Goal: Task Accomplishment & Management: Use online tool/utility

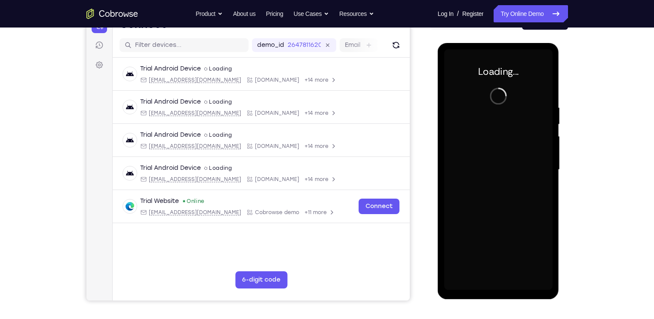
scroll to position [99, 0]
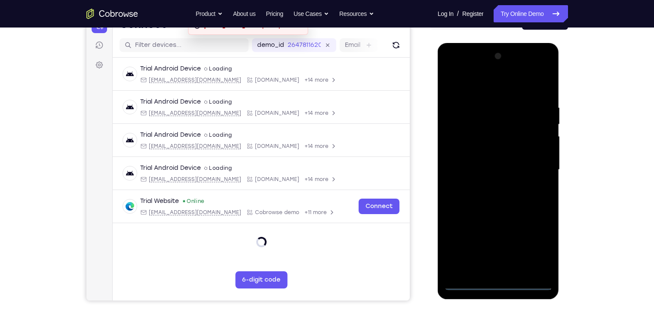
click at [495, 281] on div at bounding box center [498, 169] width 108 height 241
click at [502, 283] on div at bounding box center [498, 169] width 108 height 241
click at [538, 246] on div at bounding box center [498, 169] width 108 height 241
click at [469, 73] on div at bounding box center [498, 169] width 108 height 241
click at [536, 165] on div at bounding box center [498, 169] width 108 height 241
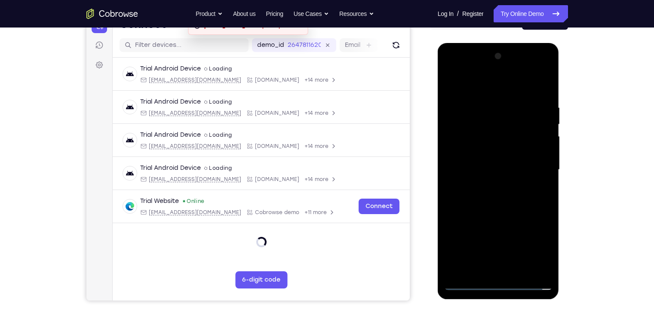
click at [492, 186] on div at bounding box center [498, 169] width 108 height 241
click at [493, 160] on div at bounding box center [498, 169] width 108 height 241
click at [484, 151] on div at bounding box center [498, 169] width 108 height 241
click at [484, 173] on div at bounding box center [498, 169] width 108 height 241
click at [488, 200] on div at bounding box center [498, 169] width 108 height 241
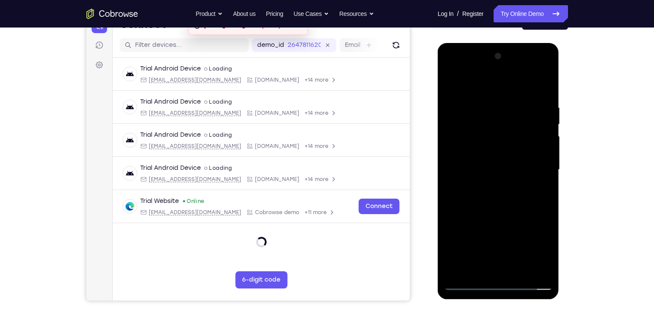
click at [489, 196] on div at bounding box center [498, 169] width 108 height 241
click at [489, 201] on div at bounding box center [498, 169] width 108 height 241
click at [490, 194] on div at bounding box center [498, 169] width 108 height 241
click at [488, 198] on div at bounding box center [498, 169] width 108 height 241
click at [518, 204] on div at bounding box center [498, 169] width 108 height 241
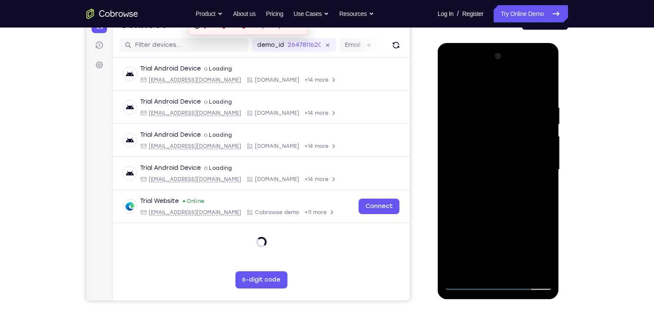
click at [546, 83] on div at bounding box center [498, 169] width 108 height 241
click at [453, 81] on div at bounding box center [498, 169] width 108 height 241
click at [519, 273] on div at bounding box center [498, 169] width 108 height 241
click at [510, 219] on div at bounding box center [498, 169] width 108 height 241
click at [514, 197] on div at bounding box center [498, 169] width 108 height 241
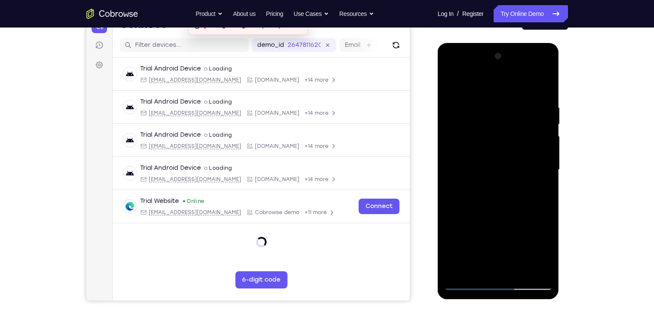
click at [450, 83] on div at bounding box center [498, 169] width 108 height 241
click at [487, 177] on div at bounding box center [498, 169] width 108 height 241
click at [452, 86] on div at bounding box center [498, 169] width 108 height 241
click at [492, 191] on div at bounding box center [498, 169] width 108 height 241
click at [545, 249] on div at bounding box center [498, 169] width 108 height 241
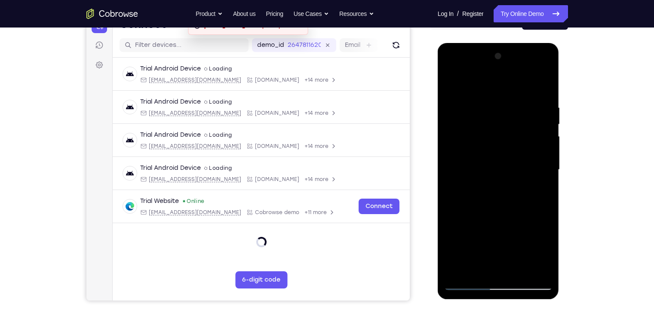
click at [501, 271] on div at bounding box center [498, 169] width 108 height 241
click at [454, 89] on div at bounding box center [498, 169] width 108 height 241
click at [451, 85] on div at bounding box center [498, 169] width 108 height 241
click at [452, 86] on div at bounding box center [498, 169] width 108 height 241
click at [511, 97] on div at bounding box center [498, 169] width 108 height 241
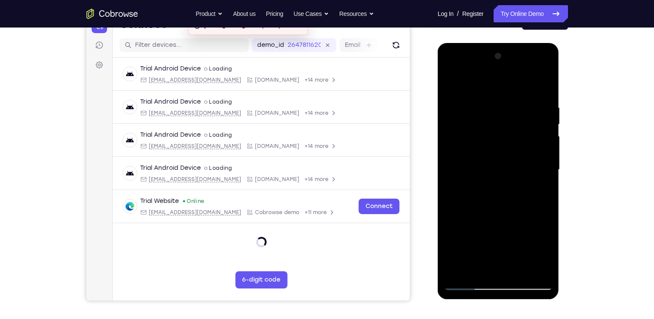
click at [477, 86] on div at bounding box center [498, 169] width 108 height 241
drag, startPoint x: 521, startPoint y: 214, endPoint x: 529, endPoint y: 148, distance: 66.7
click at [529, 148] on div at bounding box center [498, 169] width 108 height 241
drag, startPoint x: 514, startPoint y: 99, endPoint x: 515, endPoint y: 196, distance: 96.8
click at [515, 196] on div at bounding box center [498, 169] width 108 height 241
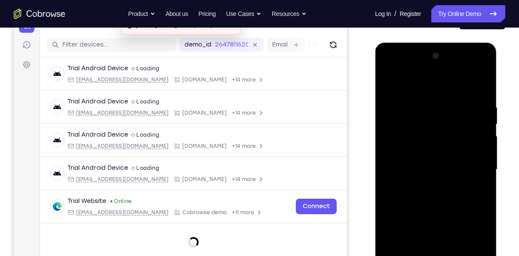
scroll to position [117, 0]
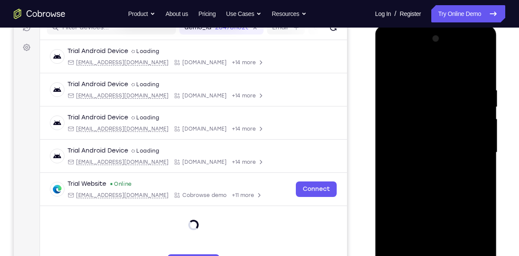
drag, startPoint x: 447, startPoint y: 138, endPoint x: 455, endPoint y: 113, distance: 26.5
click at [455, 113] on div at bounding box center [436, 152] width 108 height 241
click at [431, 149] on div at bounding box center [436, 152] width 108 height 241
drag, startPoint x: 427, startPoint y: 192, endPoint x: 449, endPoint y: 120, distance: 75.1
click at [449, 120] on div at bounding box center [436, 152] width 108 height 241
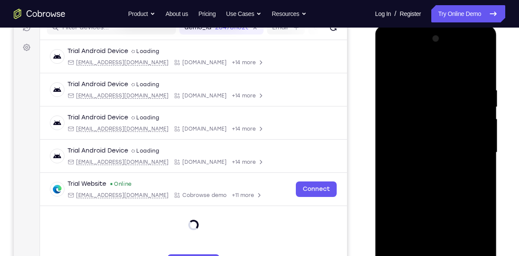
drag, startPoint x: 446, startPoint y: 188, endPoint x: 453, endPoint y: 160, distance: 28.9
click at [453, 160] on div at bounding box center [436, 152] width 108 height 241
click at [487, 145] on div at bounding box center [436, 152] width 108 height 241
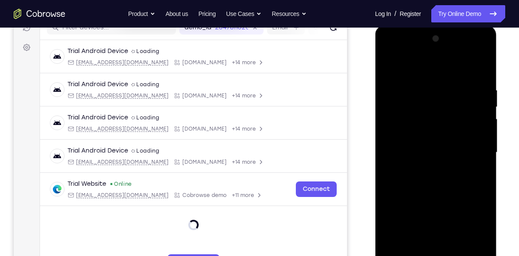
drag, startPoint x: 450, startPoint y: 195, endPoint x: 467, endPoint y: 99, distance: 97.9
click at [467, 99] on div at bounding box center [436, 152] width 108 height 241
drag, startPoint x: 446, startPoint y: 201, endPoint x: 460, endPoint y: 126, distance: 76.2
click at [460, 126] on div at bounding box center [436, 152] width 108 height 241
click at [484, 152] on div at bounding box center [436, 152] width 108 height 241
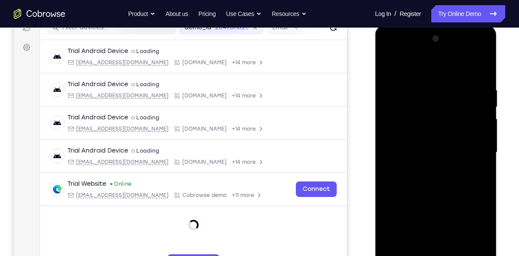
drag, startPoint x: 449, startPoint y: 189, endPoint x: 466, endPoint y: 95, distance: 96.1
click at [466, 95] on div at bounding box center [436, 152] width 108 height 241
drag, startPoint x: 446, startPoint y: 204, endPoint x: 465, endPoint y: 107, distance: 99.0
click at [465, 107] on div at bounding box center [436, 152] width 108 height 241
click at [482, 142] on div at bounding box center [436, 152] width 108 height 241
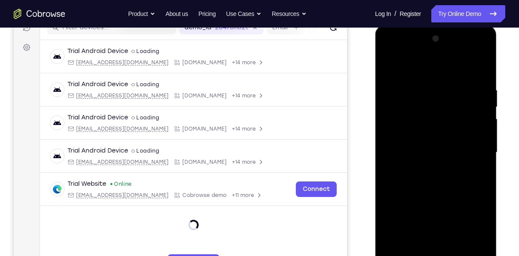
drag, startPoint x: 462, startPoint y: 222, endPoint x: 471, endPoint y: 165, distance: 58.1
click at [471, 165] on div at bounding box center [436, 152] width 108 height 241
click at [474, 251] on div at bounding box center [436, 152] width 108 height 241
drag, startPoint x: 432, startPoint y: 195, endPoint x: 443, endPoint y: 122, distance: 74.3
click at [443, 122] on div at bounding box center [436, 152] width 108 height 241
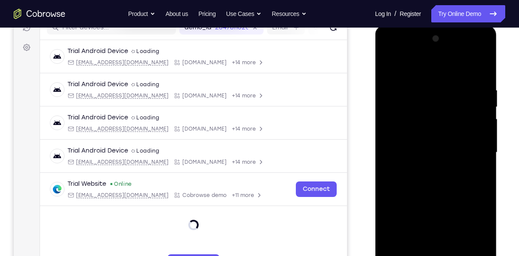
drag, startPoint x: 450, startPoint y: 118, endPoint x: 460, endPoint y: 74, distance: 45.4
click at [460, 74] on div at bounding box center [436, 152] width 108 height 241
click at [398, 253] on div at bounding box center [436, 152] width 108 height 241
click at [419, 89] on div at bounding box center [436, 152] width 108 height 241
click at [468, 146] on div at bounding box center [436, 152] width 108 height 241
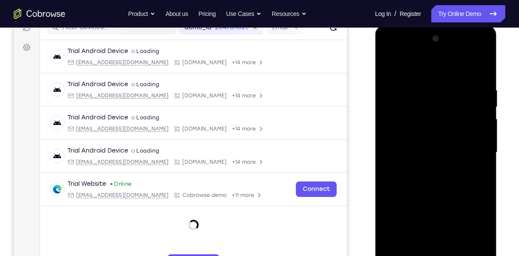
click at [418, 72] on div at bounding box center [436, 152] width 108 height 241
click at [433, 96] on div at bounding box center [436, 152] width 108 height 241
click at [407, 253] on div at bounding box center [436, 152] width 108 height 241
click at [389, 66] on div at bounding box center [436, 152] width 108 height 241
click at [480, 70] on div at bounding box center [436, 152] width 108 height 241
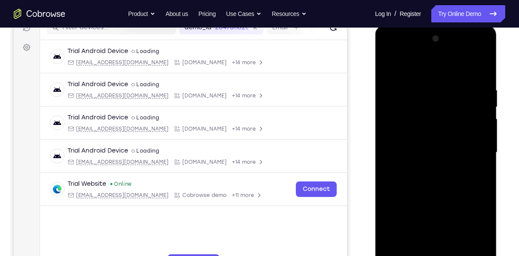
click at [483, 64] on div at bounding box center [436, 152] width 108 height 241
click at [462, 79] on div at bounding box center [436, 152] width 108 height 241
click at [406, 193] on div at bounding box center [436, 152] width 108 height 241
click at [390, 65] on div at bounding box center [436, 152] width 108 height 241
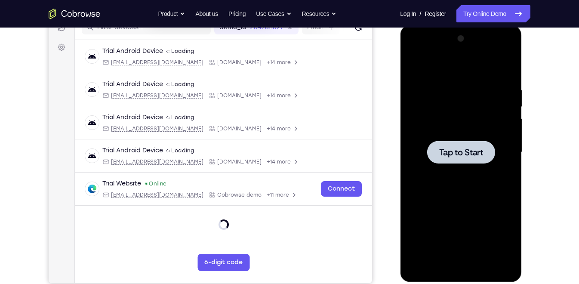
click at [458, 131] on div at bounding box center [461, 152] width 108 height 241
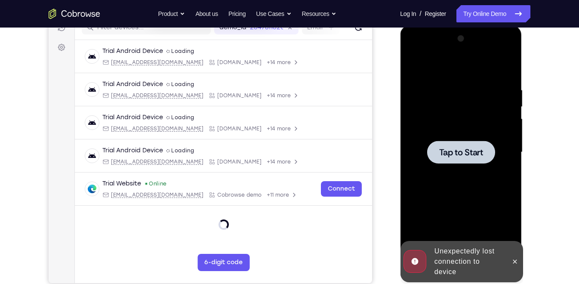
click at [445, 151] on span "Tap to Start" at bounding box center [461, 152] width 44 height 9
